Goal: Information Seeking & Learning: Check status

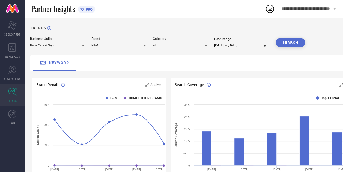
select select "7"
select select "2025"
select select "8"
select select "2025"
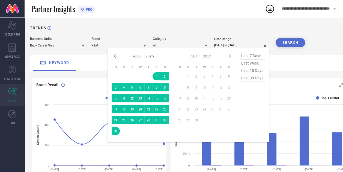
click at [228, 45] on input "[DATE] to [DATE]" at bounding box center [241, 45] width 55 height 6
click at [191, 23] on div "TRENDS Business Units Baby Care & Toys Brand H&M Category All Date Range [DATE]…" at bounding box center [196, 154] width 343 height 275
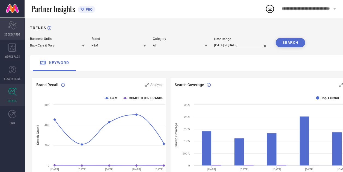
click at [7, 31] on div "Scorecard SCORECARDS" at bounding box center [12, 29] width 25 height 22
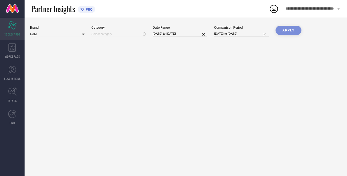
type input "All"
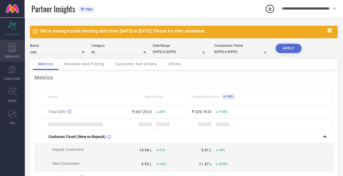
click at [11, 47] on icon at bounding box center [11, 47] width 7 height 8
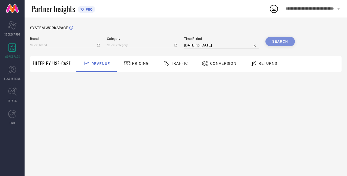
type input "H&M"
type input "All"
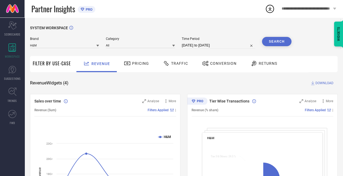
click at [202, 45] on input "[DATE] to [DATE]" at bounding box center [218, 45] width 73 height 7
select select "7"
select select "2025"
select select "8"
select select "2025"
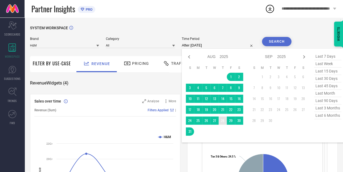
click at [221, 121] on td "28" at bounding box center [223, 120] width 8 height 8
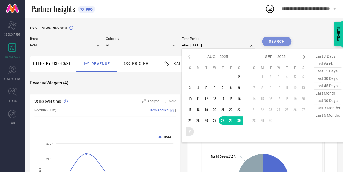
type input "[DATE] to [DATE]"
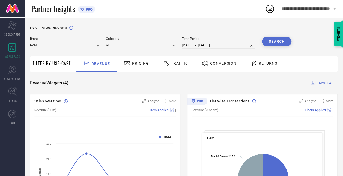
click at [282, 42] on button "Search" at bounding box center [276, 41] width 29 height 9
click at [146, 67] on div "Pricing" at bounding box center [137, 63] width 28 height 9
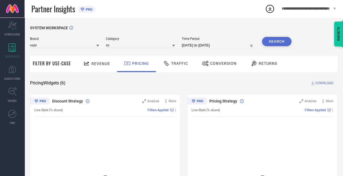
click at [175, 63] on span "Traffic" at bounding box center [179, 63] width 17 height 4
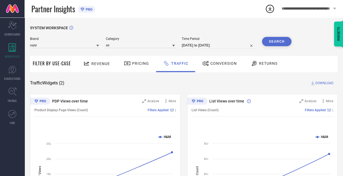
click at [108, 67] on div "Revenue" at bounding box center [96, 64] width 29 height 10
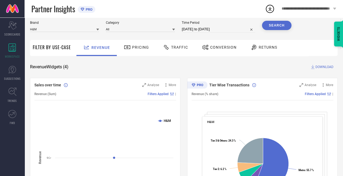
scroll to position [16, 0]
click at [214, 30] on input "[DATE] to [DATE]" at bounding box center [218, 29] width 73 height 7
select select "7"
select select "2025"
select select "8"
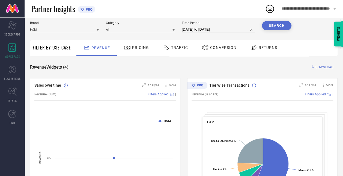
select select "2025"
click at [239, 15] on div "Partner Insights PRO" at bounding box center [148, 8] width 234 height 17
click at [214, 31] on input "[DATE] to [DATE]" at bounding box center [218, 29] width 73 height 7
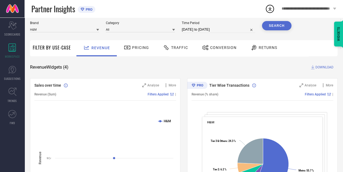
select select "7"
select select "2025"
select select "8"
select select "2025"
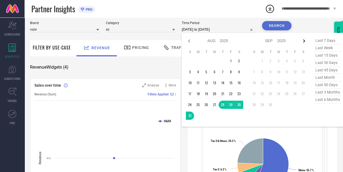
click at [304, 39] on icon at bounding box center [304, 41] width 7 height 7
select select "8"
select select "2025"
select select "9"
select select "2025"
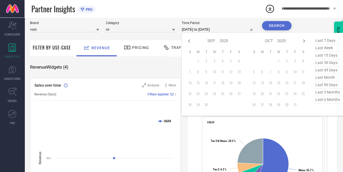
click at [199, 63] on td "1" at bounding box center [198, 61] width 8 height 8
click at [189, 43] on icon at bounding box center [189, 41] width 7 height 7
select select "7"
select select "2025"
select select "8"
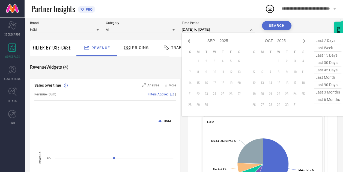
select select "2025"
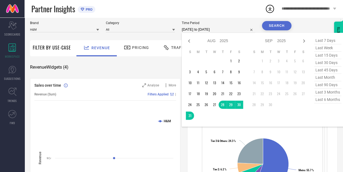
click at [215, 21] on div "SYSTEM WORKSPACE" at bounding box center [184, 15] width 308 height 11
